Goal: Task Accomplishment & Management: Manage account settings

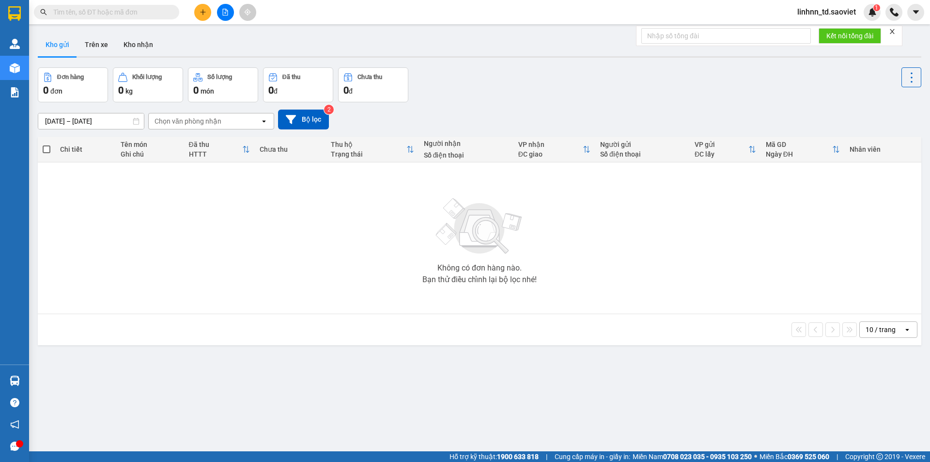
click at [893, 31] on icon "close" at bounding box center [892, 31] width 5 height 5
click at [99, 8] on input "text" at bounding box center [110, 12] width 114 height 11
paste input "0989155396"
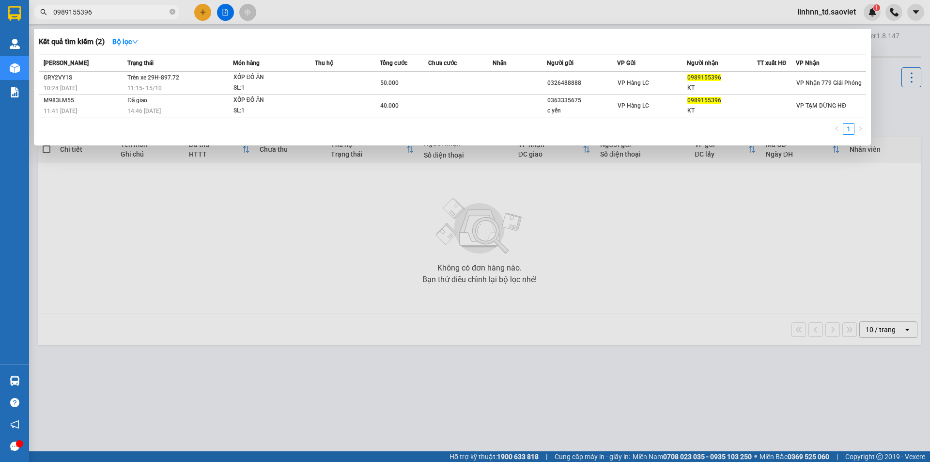
type input "0989155396"
click at [174, 13] on icon "close-circle" at bounding box center [173, 12] width 6 height 6
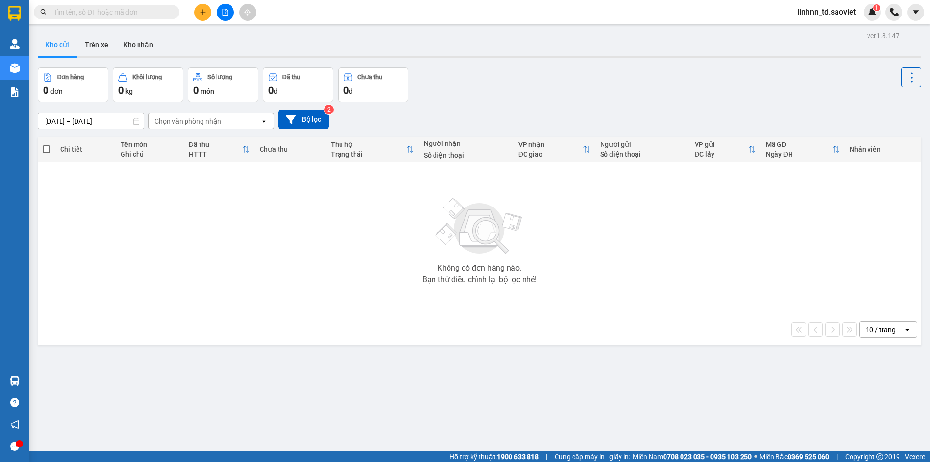
paste input "0982949081"
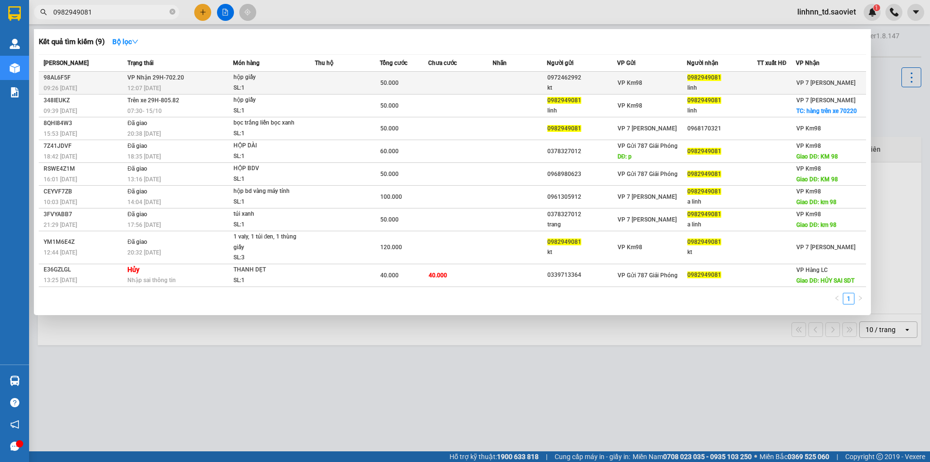
type input "0982949081"
click at [161, 85] on span "12:07 [DATE]" at bounding box center [143, 88] width 33 height 7
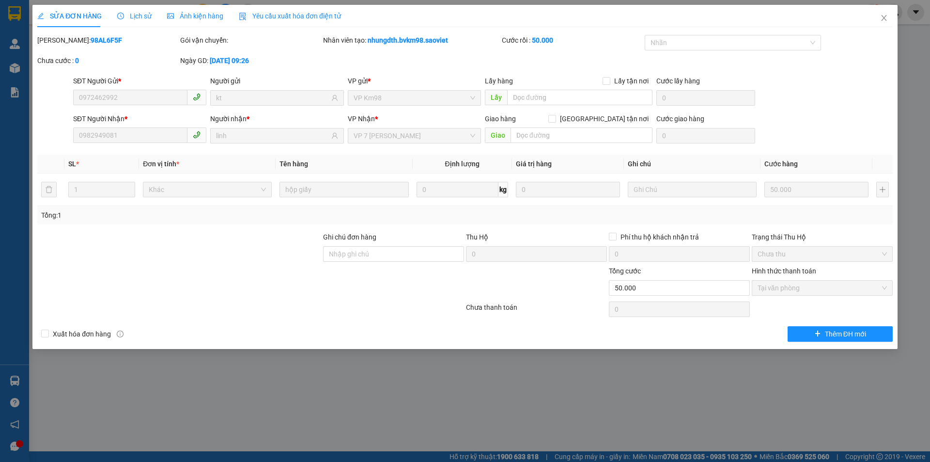
type input "0972462992"
type input "kt"
type input "0982949081"
type input "linh"
type input "0"
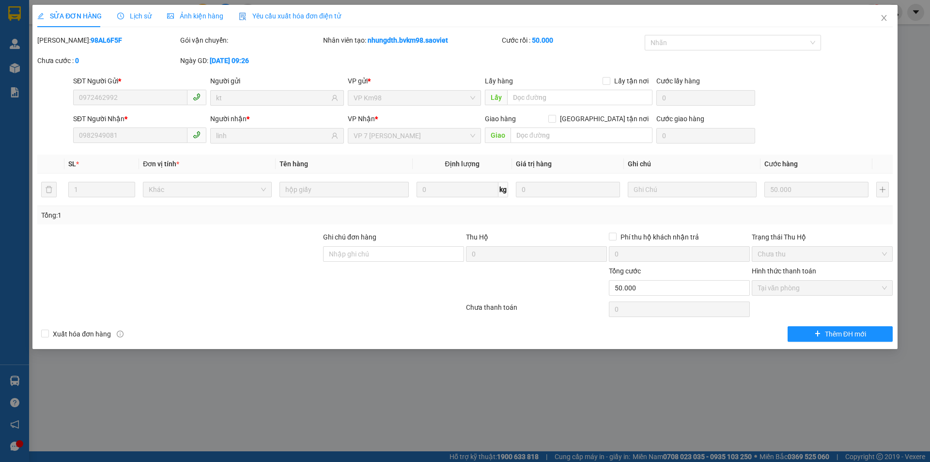
type input "50.000"
click at [123, 14] on icon "clock-circle" at bounding box center [120, 16] width 7 height 7
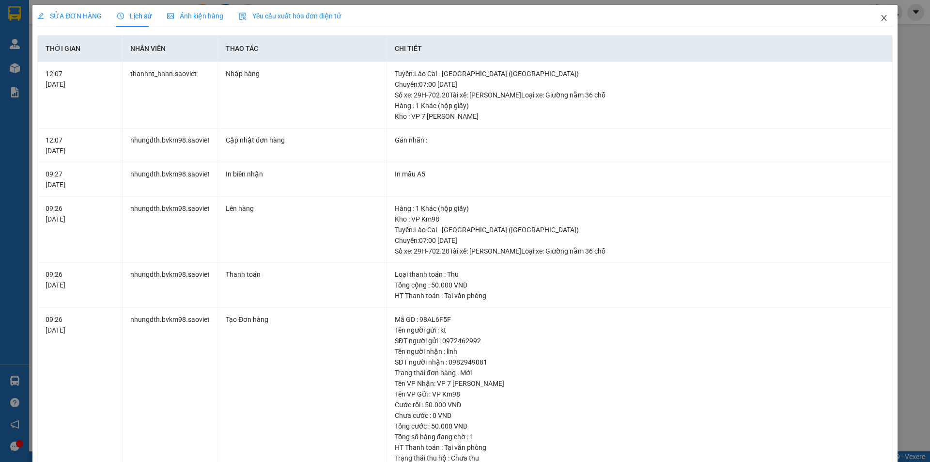
click at [880, 18] on icon "close" at bounding box center [884, 18] width 8 height 8
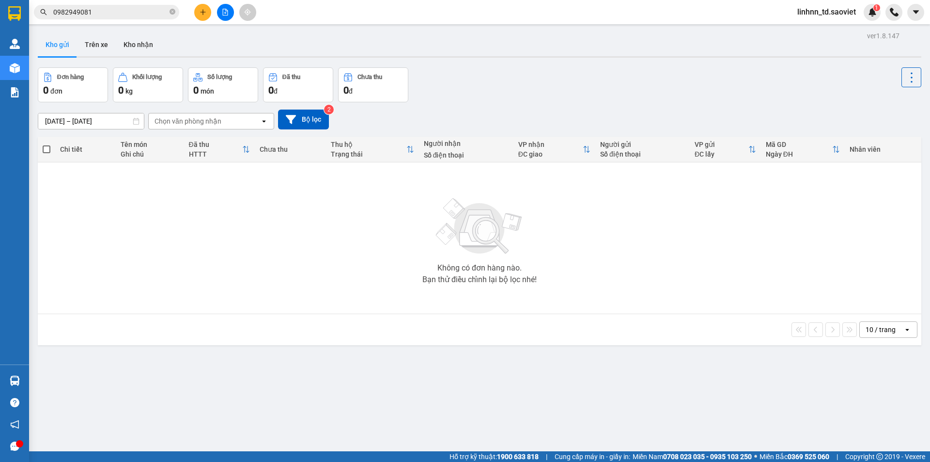
click at [113, 8] on input "0982949081" at bounding box center [110, 12] width 114 height 11
